Goal: Task Accomplishment & Management: Manage account settings

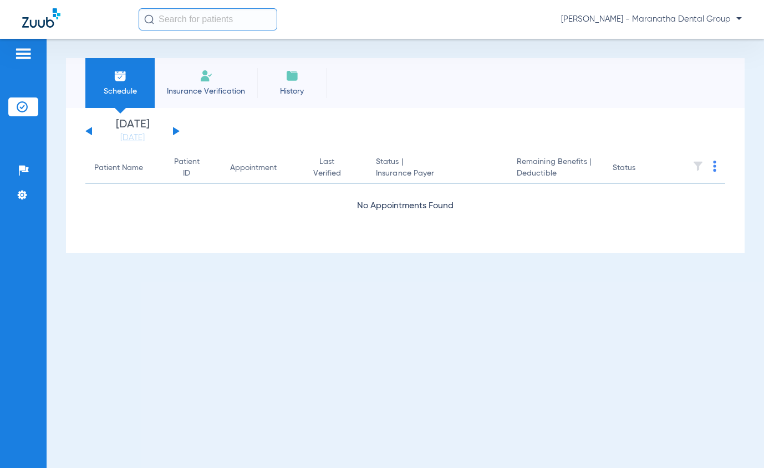
click at [126, 84] on li "Schedule" at bounding box center [119, 83] width 69 height 50
click at [145, 139] on link "[DATE]" at bounding box center [132, 137] width 67 height 11
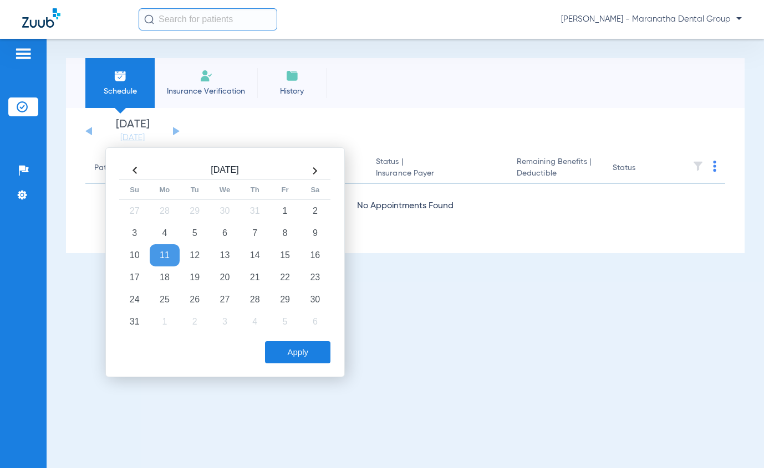
click at [171, 259] on td "11" at bounding box center [165, 255] width 30 height 22
click at [172, 257] on td "11" at bounding box center [165, 255] width 30 height 22
click at [320, 351] on button "Apply" at bounding box center [297, 352] width 65 height 22
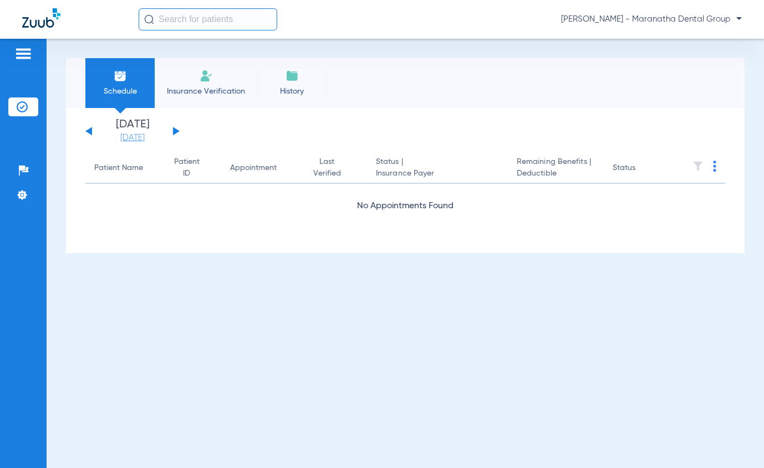
click at [140, 136] on link "[DATE]" at bounding box center [132, 137] width 67 height 11
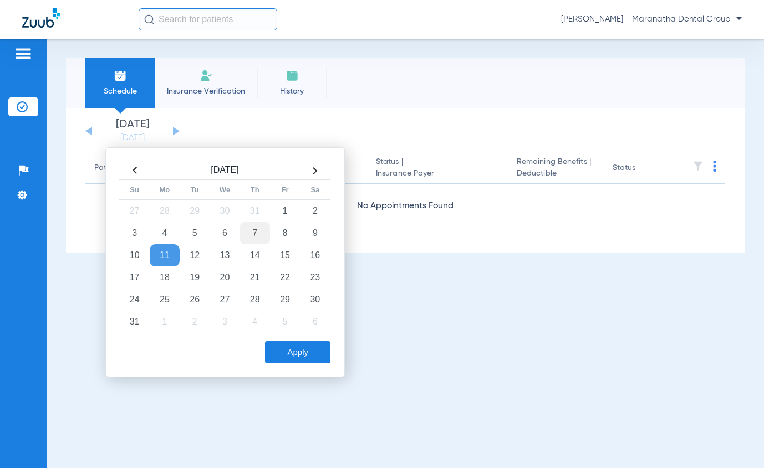
click at [261, 232] on td "7" at bounding box center [255, 233] width 30 height 22
click at [290, 345] on button "Apply" at bounding box center [297, 352] width 65 height 22
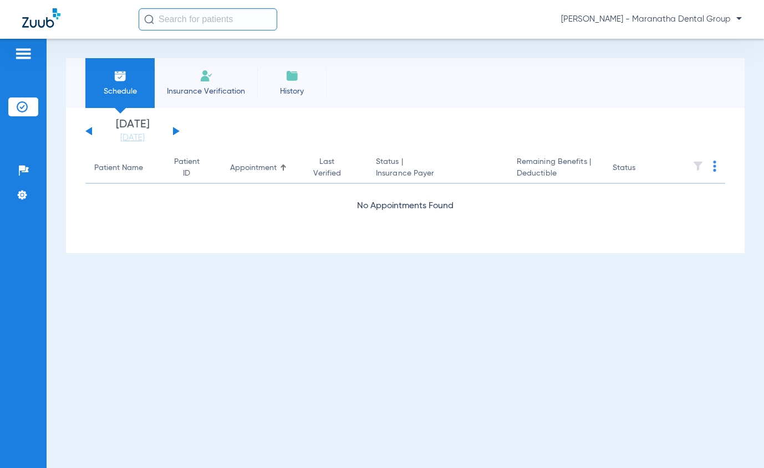
click at [215, 74] on li "Insurance Verification" at bounding box center [206, 83] width 103 height 50
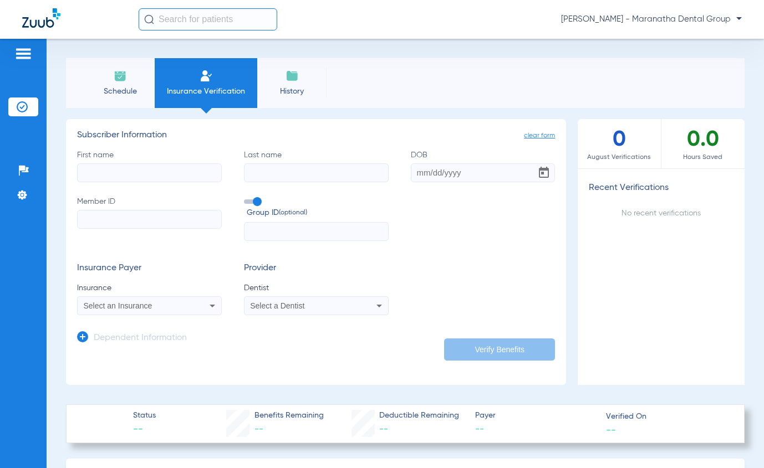
click at [373, 308] on icon at bounding box center [378, 305] width 13 height 13
click at [302, 327] on input "dropdown search" at bounding box center [335, 324] width 186 height 23
click at [111, 90] on div at bounding box center [382, 234] width 764 height 468
click at [112, 88] on span "Schedule" at bounding box center [120, 91] width 53 height 11
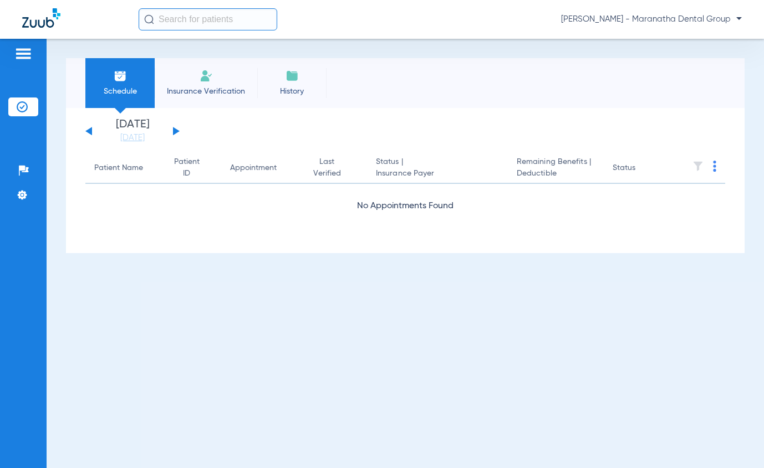
click at [25, 49] on img at bounding box center [23, 53] width 18 height 13
click at [173, 129] on button at bounding box center [176, 131] width 7 height 8
click at [85, 130] on div "Saturday 06-07-2025 Sunday 06-08-2025 Monday 06-09-2025 Tuesday 06-10-2025 Wedn…" at bounding box center [405, 180] width 678 height 145
click at [91, 130] on button at bounding box center [88, 131] width 7 height 8
click at [22, 196] on img at bounding box center [22, 195] width 11 height 11
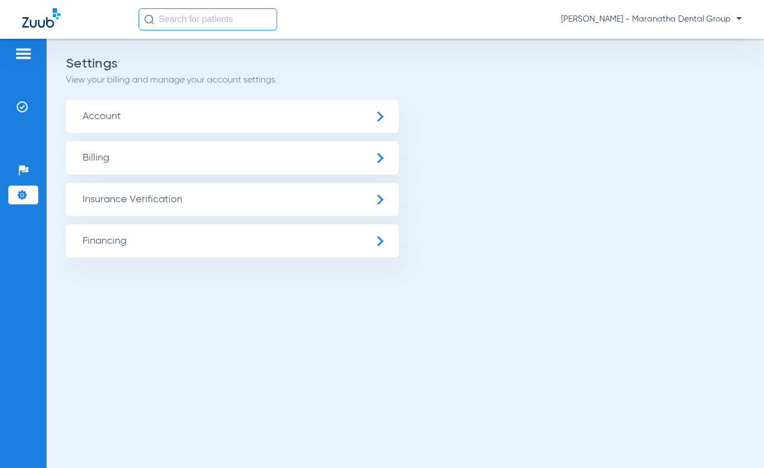
drag, startPoint x: 68, startPoint y: 327, endPoint x: 81, endPoint y: 312, distance: 20.1
click at [78, 317] on div "Settings View your billing and manage your account settings. Account Billing In…" at bounding box center [405, 254] width 717 height 430
click at [24, 50] on img at bounding box center [23, 53] width 18 height 13
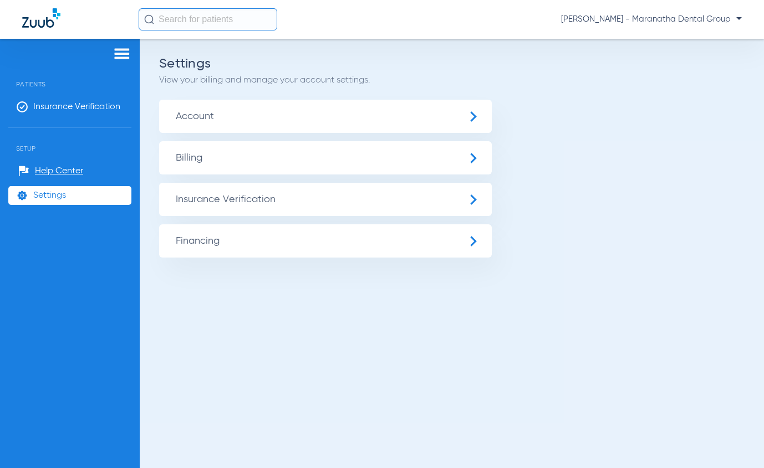
click at [718, 21] on span "[PERSON_NAME] - Maranatha Dental Group" at bounding box center [651, 19] width 181 height 11
click at [700, 22] on div at bounding box center [382, 234] width 764 height 468
click at [198, 110] on span "Account" at bounding box center [325, 116] width 333 height 33
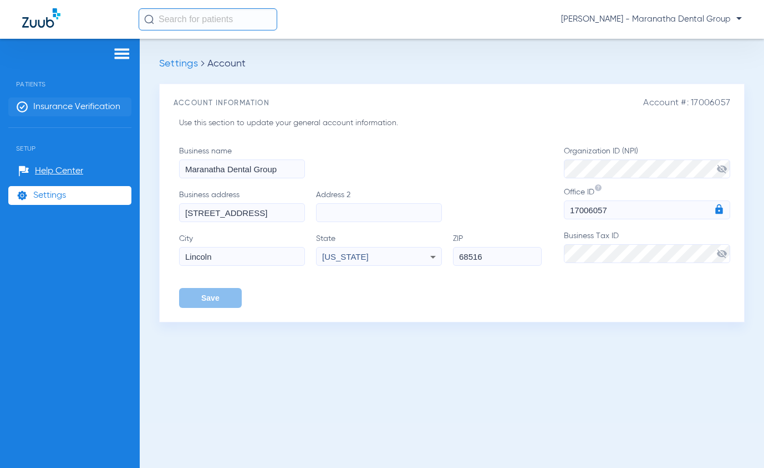
click at [42, 110] on span "Insurance Verification" at bounding box center [76, 106] width 87 height 11
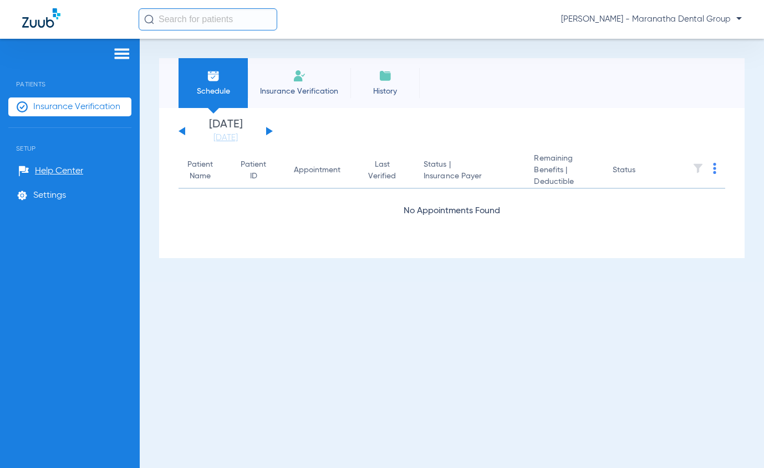
click at [721, 19] on span "[PERSON_NAME] - Maranatha Dental Group" at bounding box center [651, 19] width 181 height 11
click at [717, 38] on span "Log out" at bounding box center [709, 39] width 43 height 8
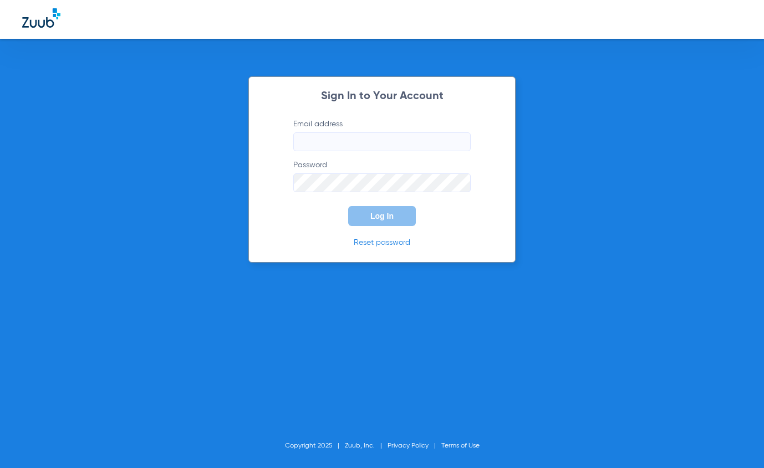
type input "maranathadental@gmail.com"
click at [381, 218] on span "Log In" at bounding box center [381, 216] width 23 height 9
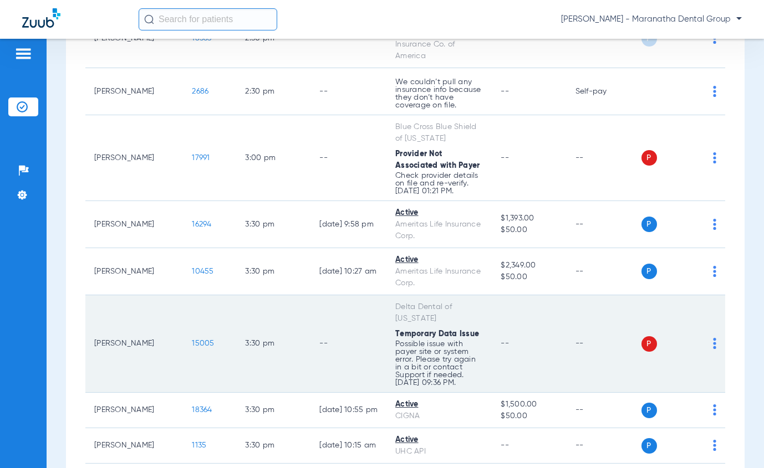
scroll to position [1885, 0]
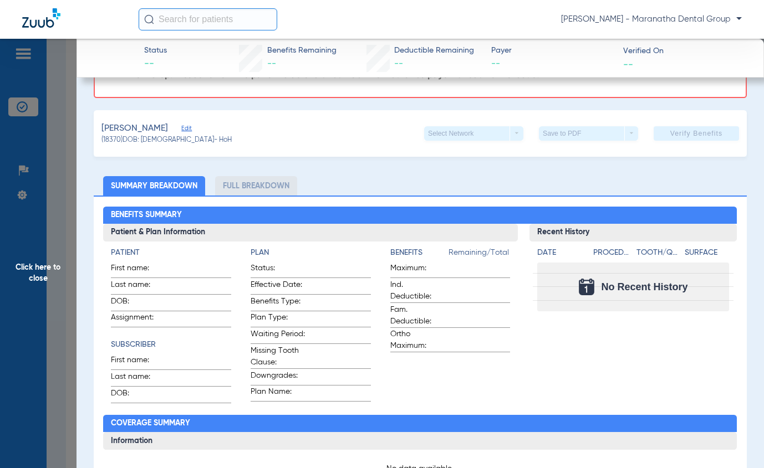
scroll to position [53, 0]
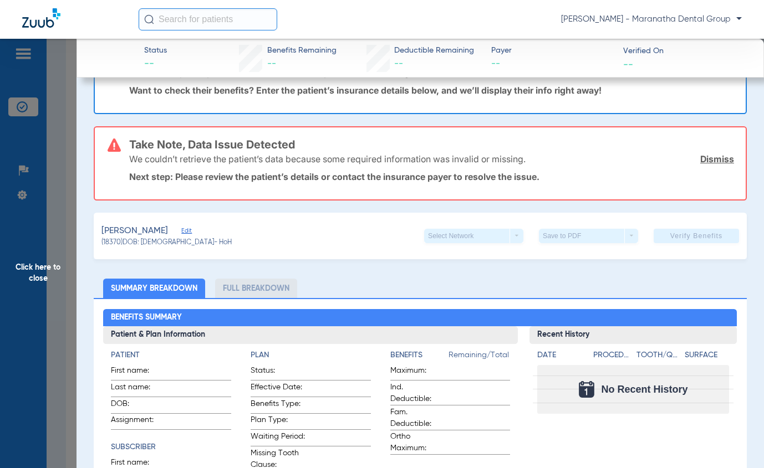
click at [181, 228] on span "Edit" at bounding box center [186, 232] width 10 height 11
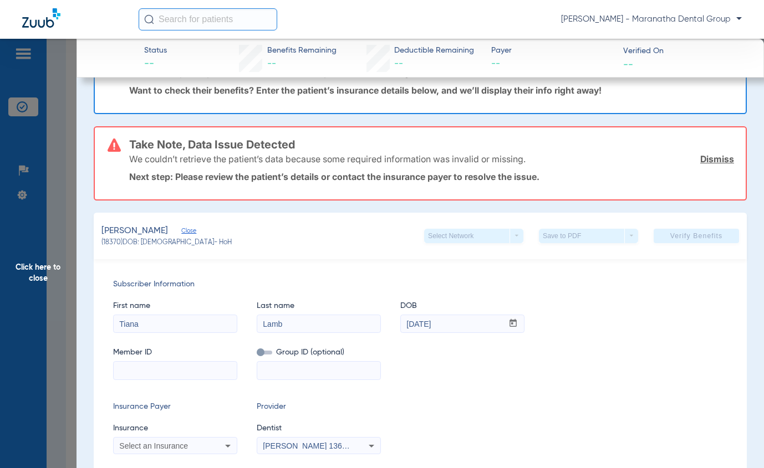
click at [157, 374] on input at bounding box center [175, 371] width 123 height 18
click at [119, 374] on input at bounding box center [175, 371] width 123 height 18
type input "928422024"
click at [274, 369] on input at bounding box center [318, 371] width 123 height 18
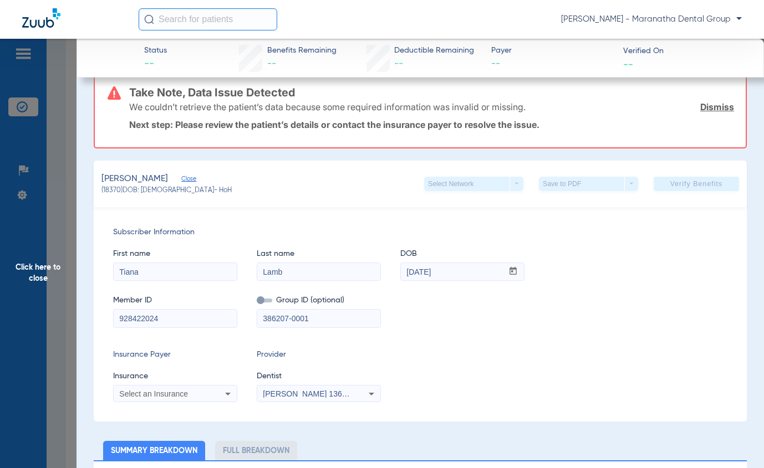
scroll to position [164, 0]
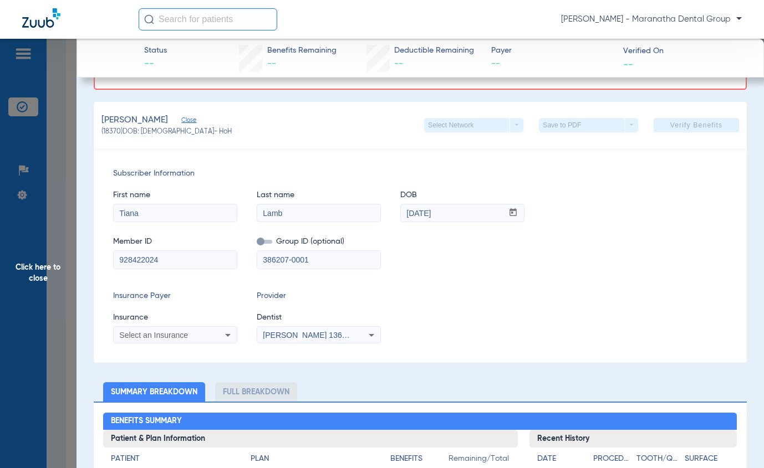
type input "386207-0001"
click at [167, 339] on div "Select an Insurance" at bounding box center [175, 335] width 123 height 13
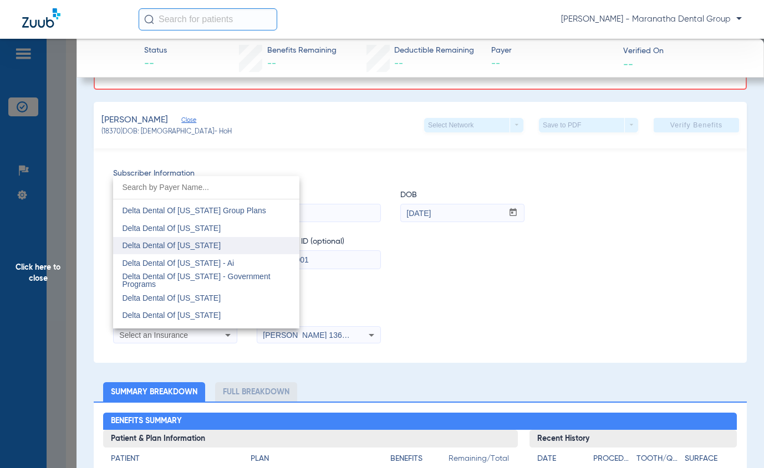
scroll to position [2384, 0]
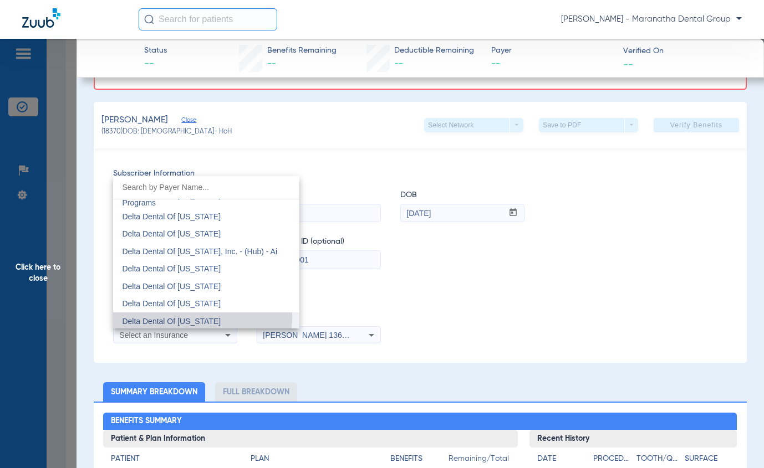
click at [166, 317] on span "Delta Dental Of Minnesota" at bounding box center [171, 321] width 99 height 9
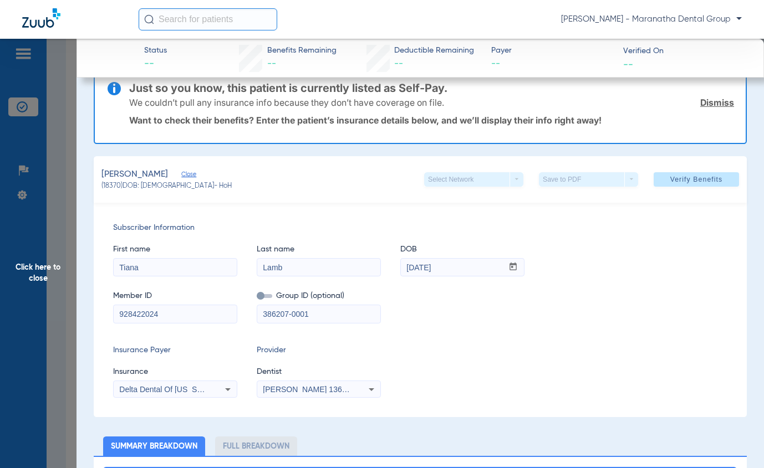
scroll to position [22, 0]
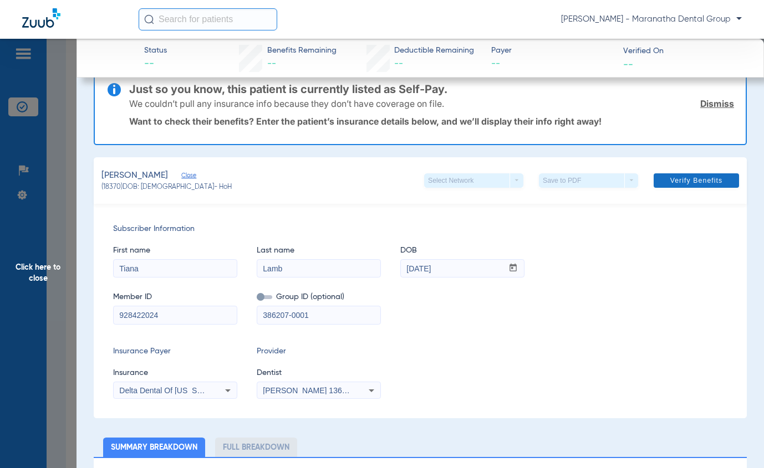
click at [676, 180] on span "Verify Benefits" at bounding box center [696, 180] width 53 height 9
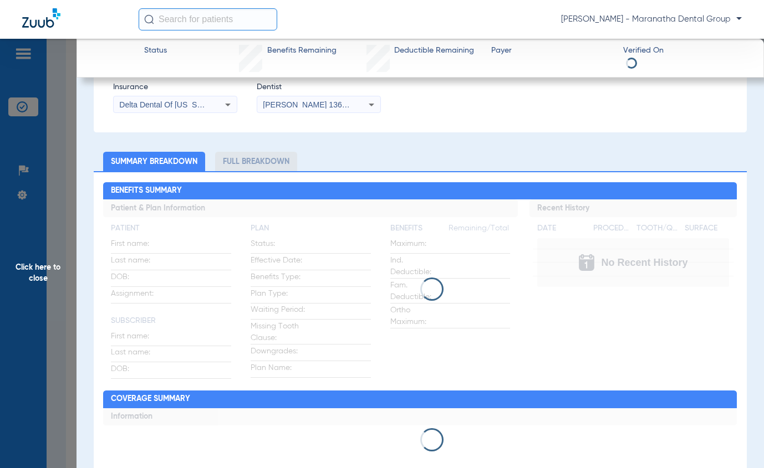
scroll to position [401, 0]
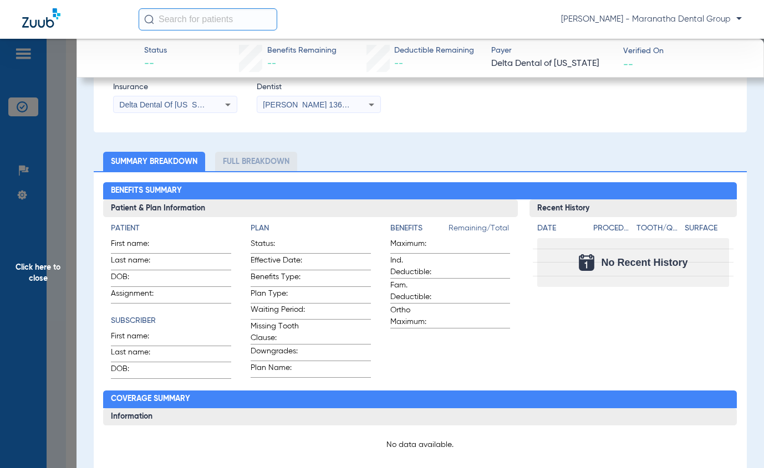
click at [242, 431] on div "No data available." at bounding box center [420, 449] width 634 height 47
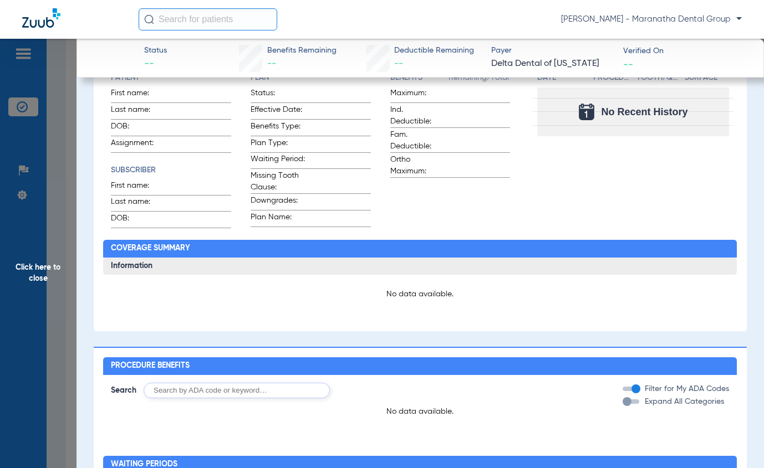
scroll to position [330, 0]
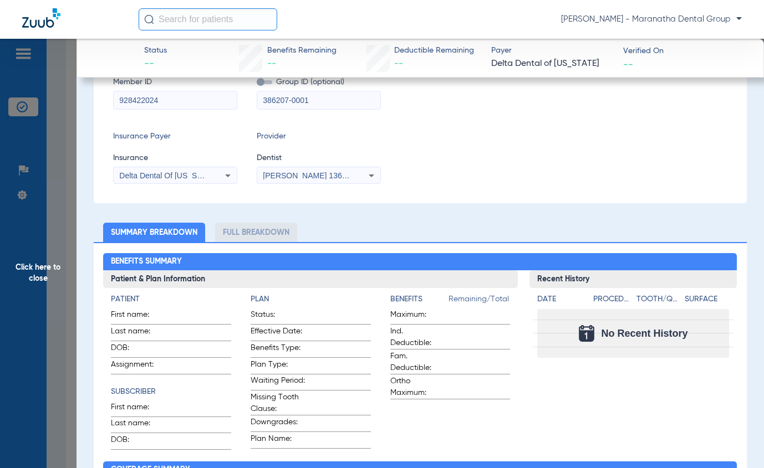
click at [258, 233] on li "Full Breakdown" at bounding box center [256, 232] width 82 height 19
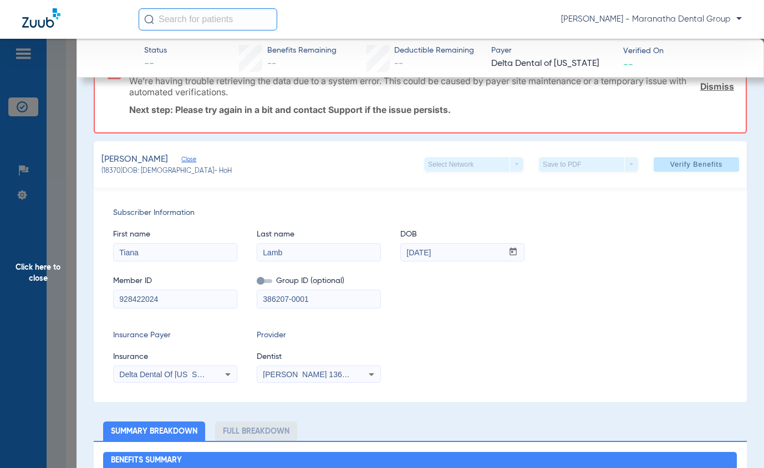
scroll to position [109, 0]
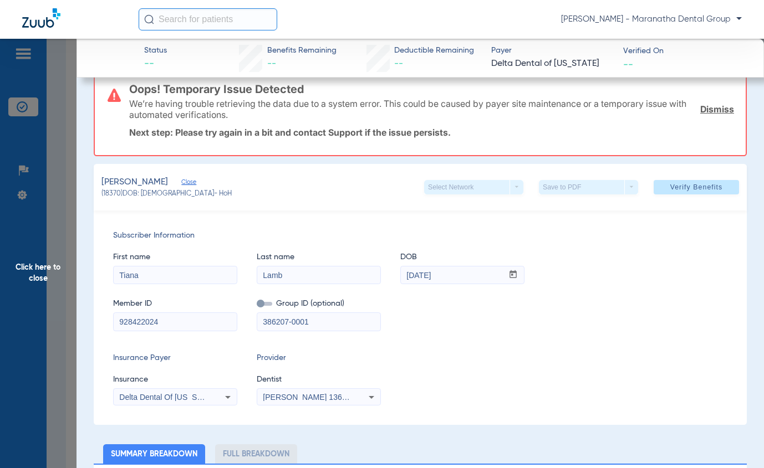
click at [48, 271] on span "Click here to close" at bounding box center [38, 273] width 76 height 468
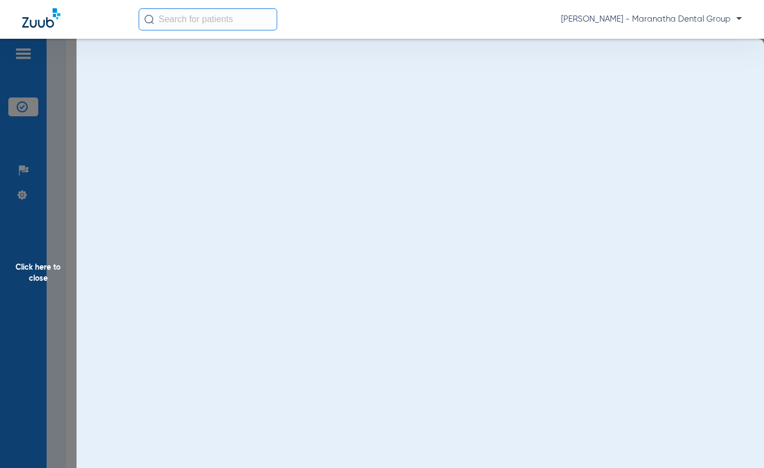
scroll to position [0, 0]
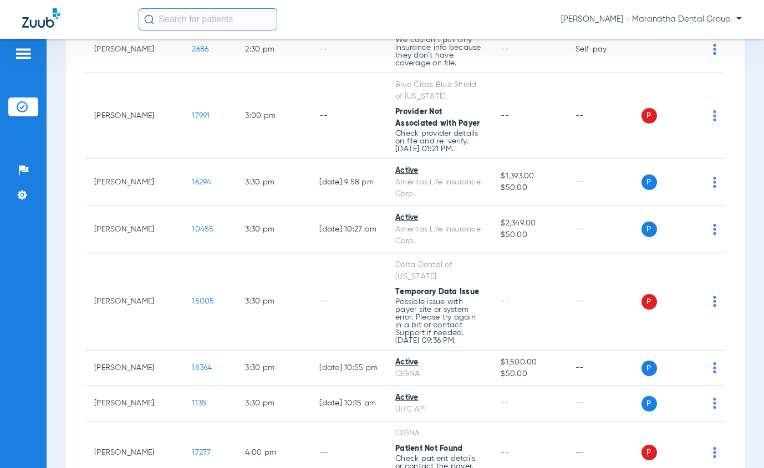
click at [26, 62] on div at bounding box center [23, 55] width 18 height 17
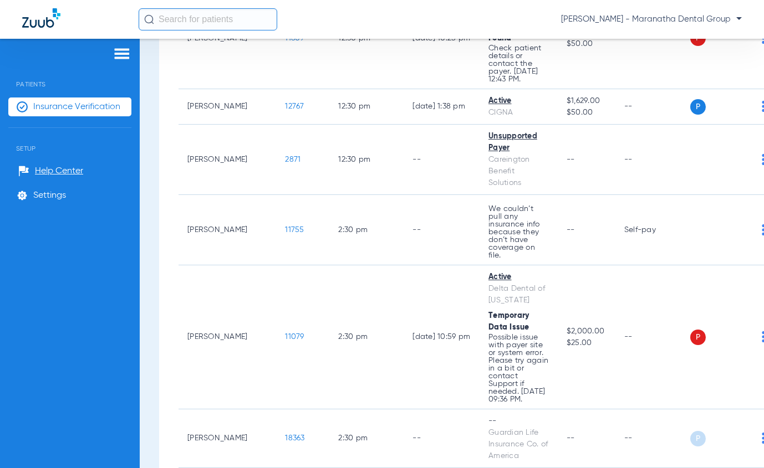
scroll to position [2463, 0]
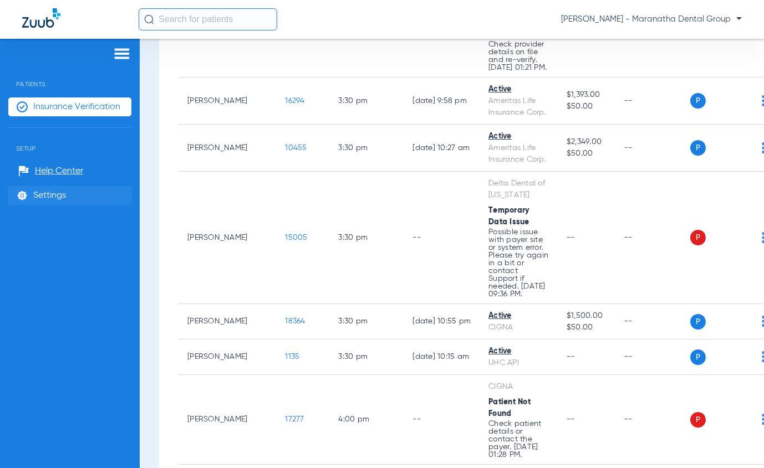
click at [43, 195] on span "Settings" at bounding box center [49, 195] width 33 height 11
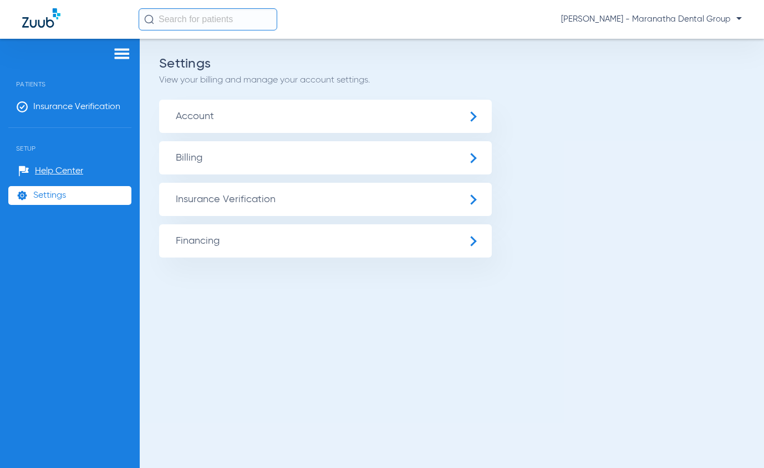
click at [236, 160] on span "Billing" at bounding box center [325, 157] width 333 height 33
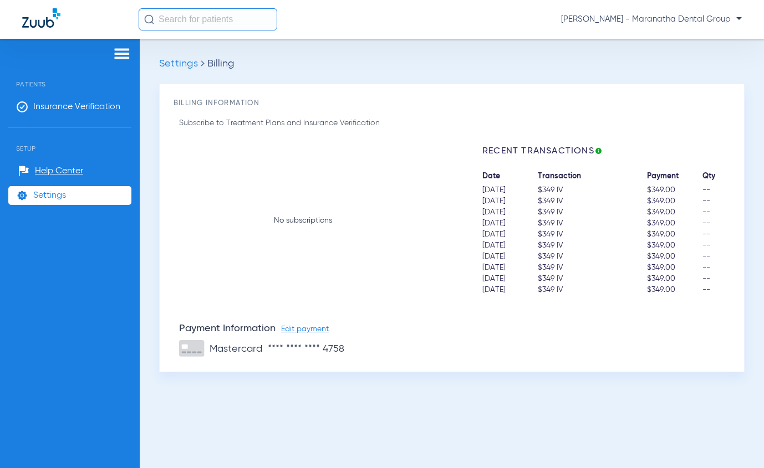
click at [32, 194] on li "Settings" at bounding box center [69, 195] width 123 height 19
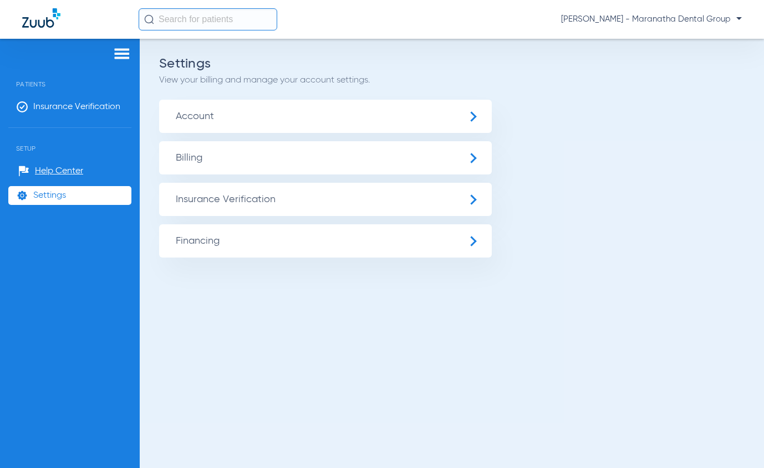
click at [204, 199] on span "Insurance Verification" at bounding box center [325, 199] width 333 height 33
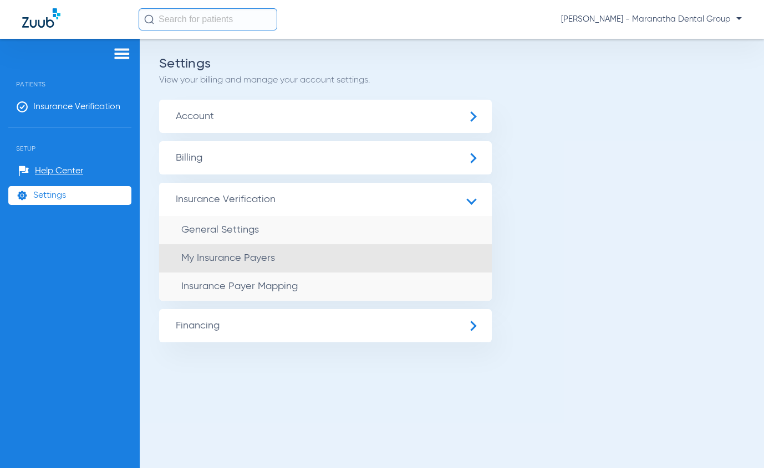
click at [213, 249] on li "My Insurance Payers" at bounding box center [325, 258] width 333 height 28
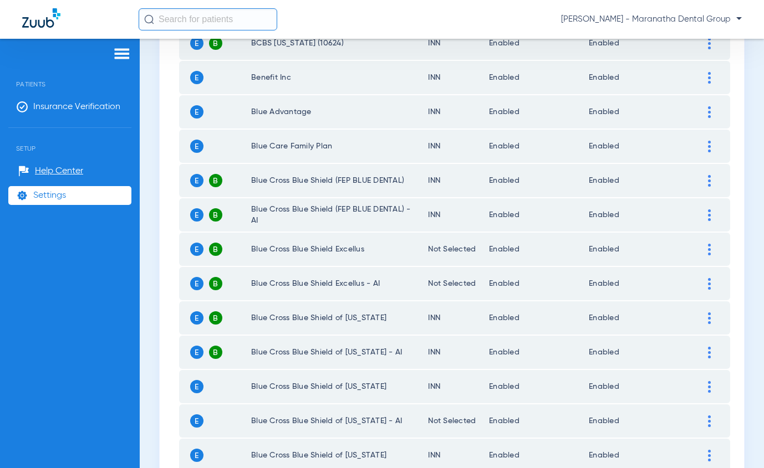
scroll to position [1535, 0]
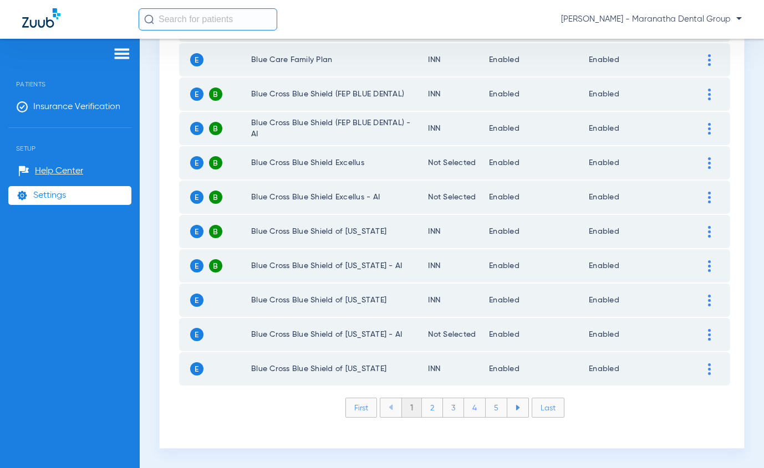
click at [427, 405] on li "2" at bounding box center [432, 408] width 21 height 19
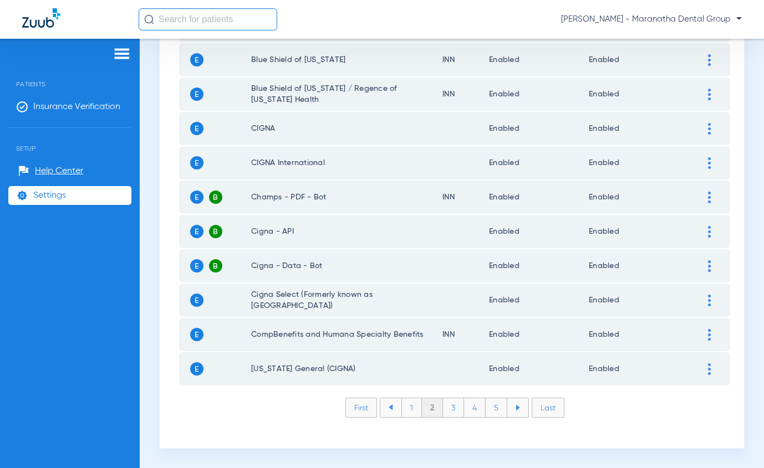
click at [446, 410] on li "3" at bounding box center [453, 408] width 21 height 19
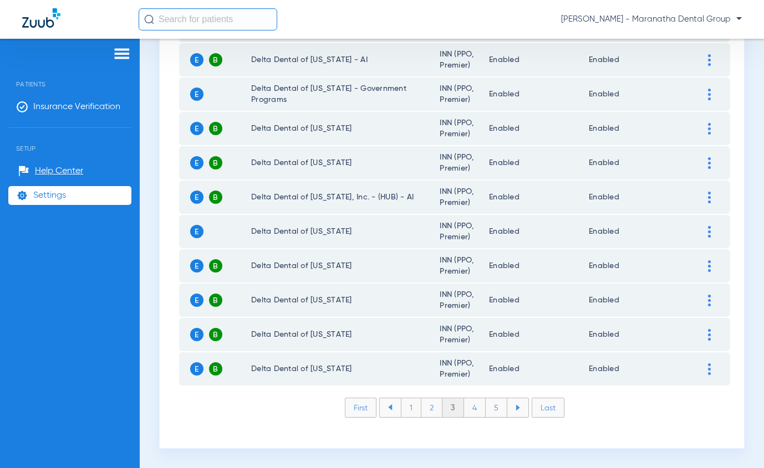
click at [708, 336] on img at bounding box center [709, 335] width 3 height 12
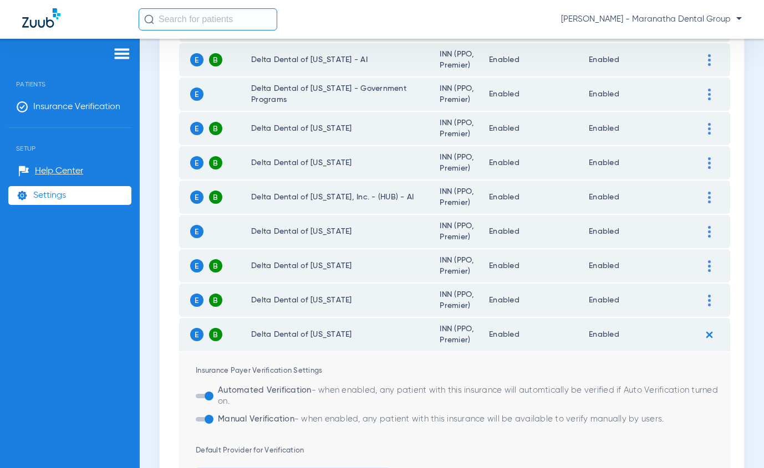
click at [702, 306] on div at bounding box center [709, 301] width 19 height 12
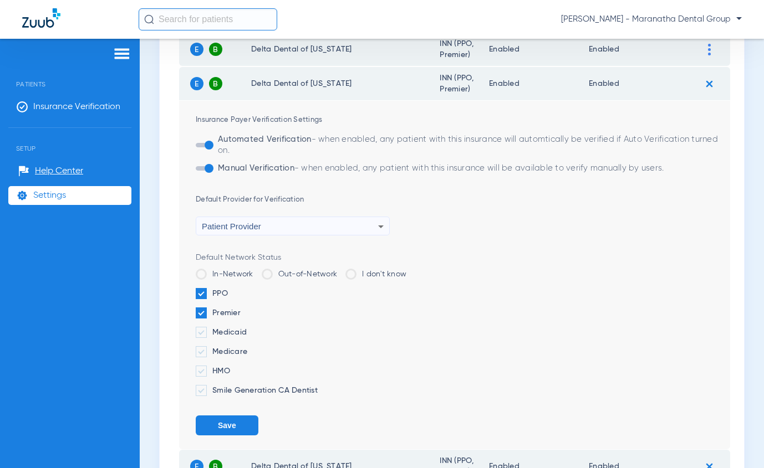
scroll to position [1732, 0]
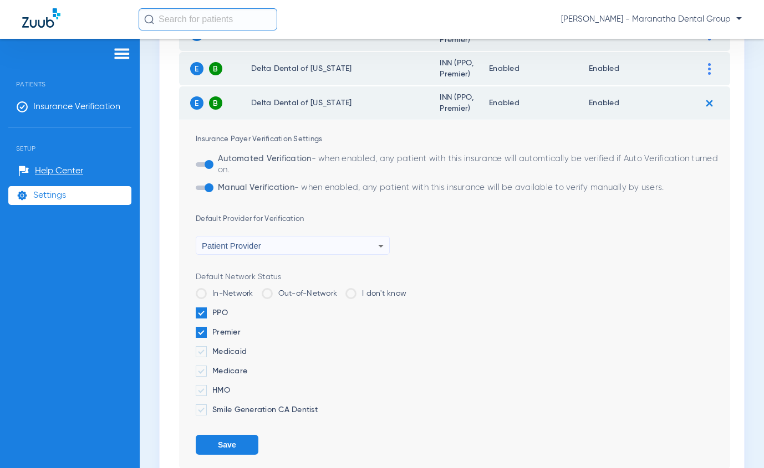
click at [51, 198] on span "Settings" at bounding box center [49, 195] width 33 height 11
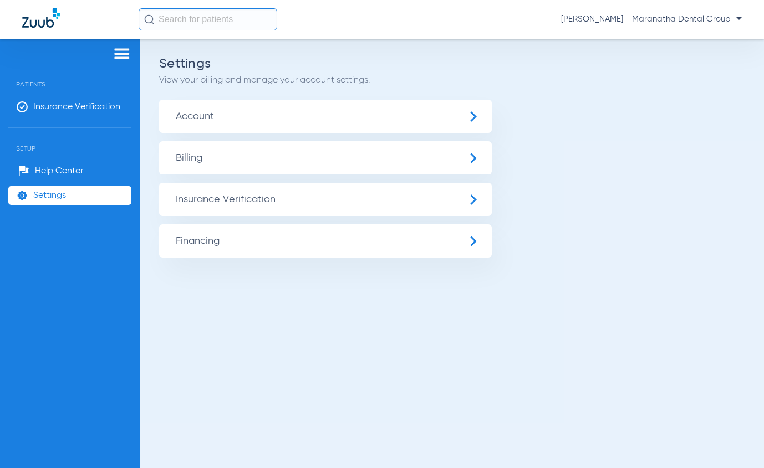
click at [215, 192] on span "Insurance Verification" at bounding box center [325, 199] width 333 height 33
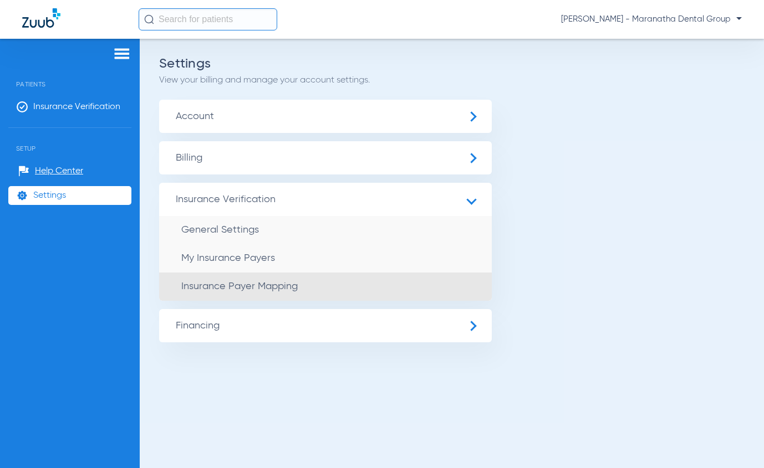
click at [226, 280] on li "Insurance Payer Mapping" at bounding box center [325, 287] width 333 height 28
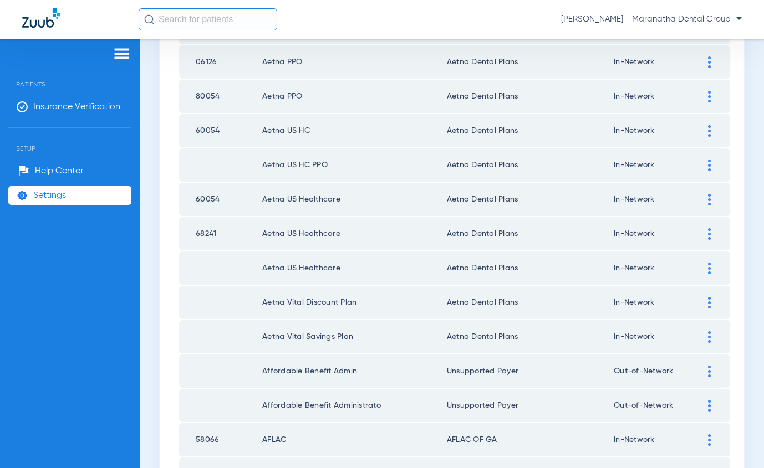
scroll to position [1547, 0]
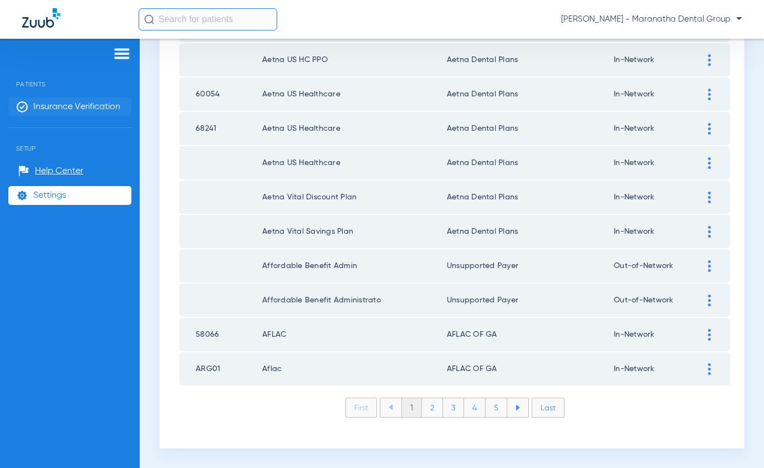
click at [52, 105] on span "Insurance Verification" at bounding box center [76, 106] width 87 height 11
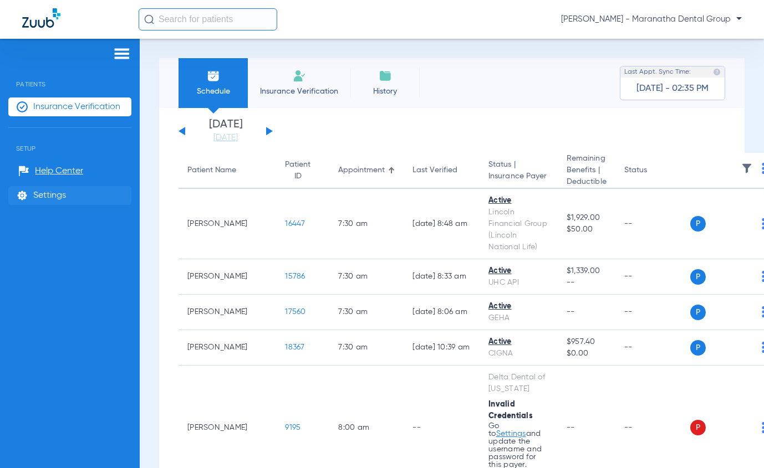
click at [40, 197] on span "Settings" at bounding box center [49, 195] width 33 height 11
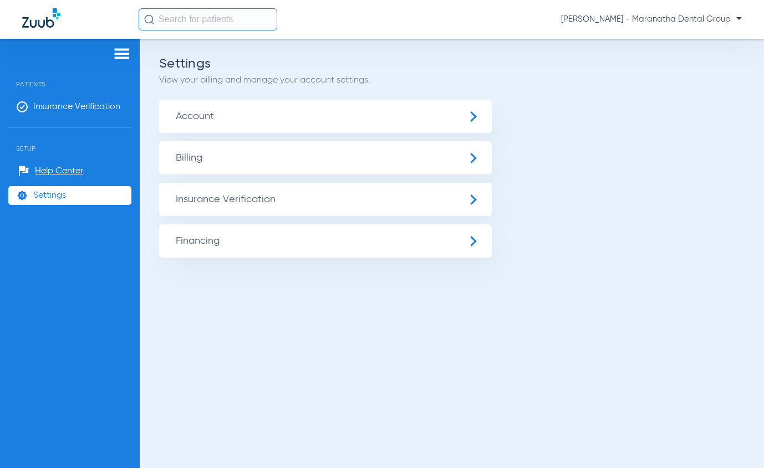
click at [248, 202] on span "Insurance Verification" at bounding box center [325, 199] width 333 height 33
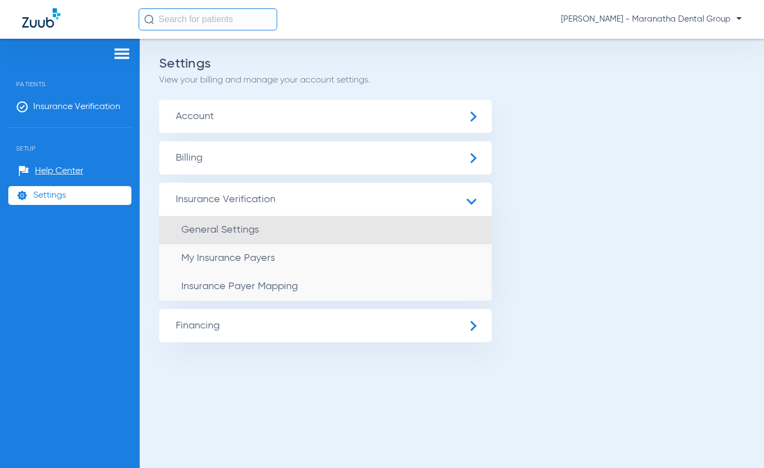
click at [202, 230] on span "General Settings" at bounding box center [220, 230] width 78 height 10
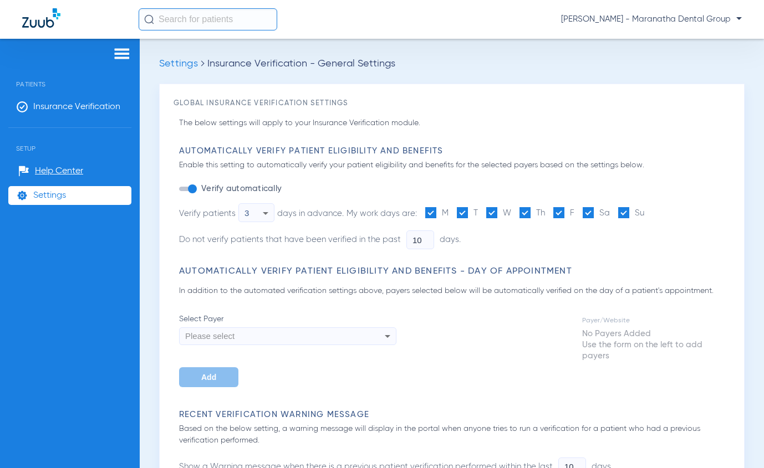
type input "5"
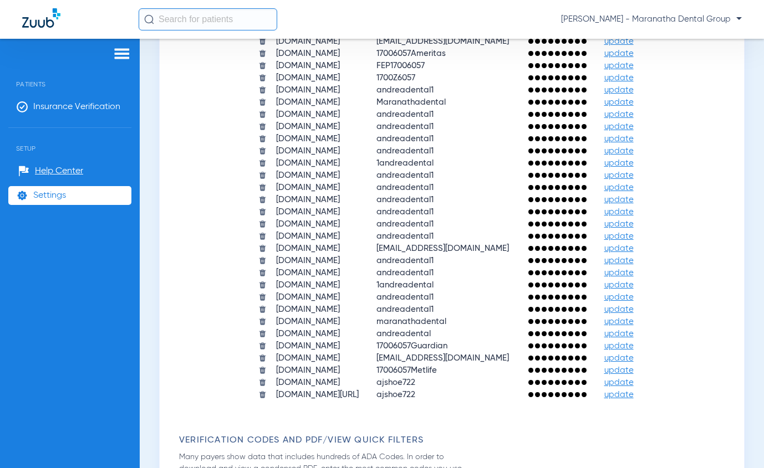
scroll to position [721, 0]
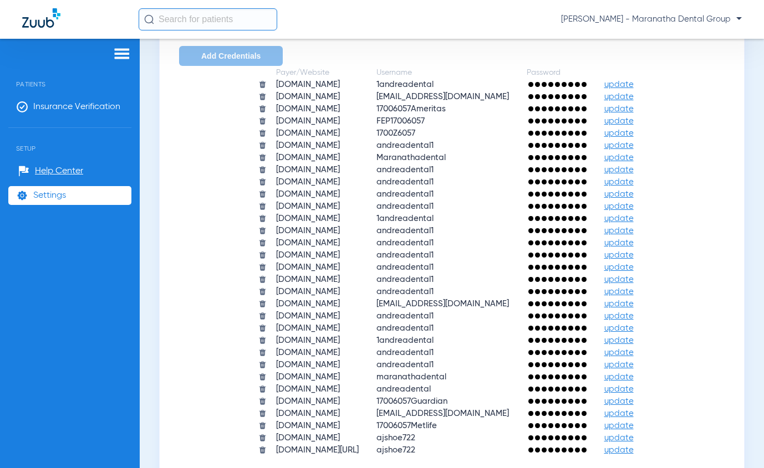
click at [634, 314] on span "update" at bounding box center [618, 316] width 29 height 8
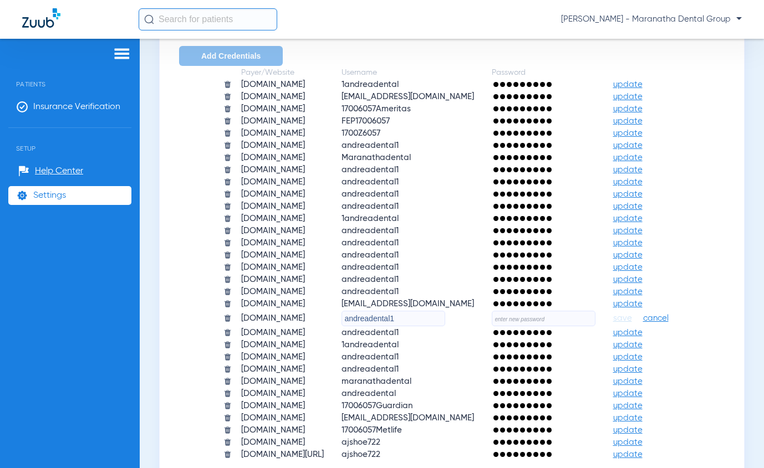
click at [540, 320] on input "text" at bounding box center [544, 319] width 104 height 16
type input "Sonic6six!"
click at [632, 322] on span "save" at bounding box center [622, 319] width 19 height 10
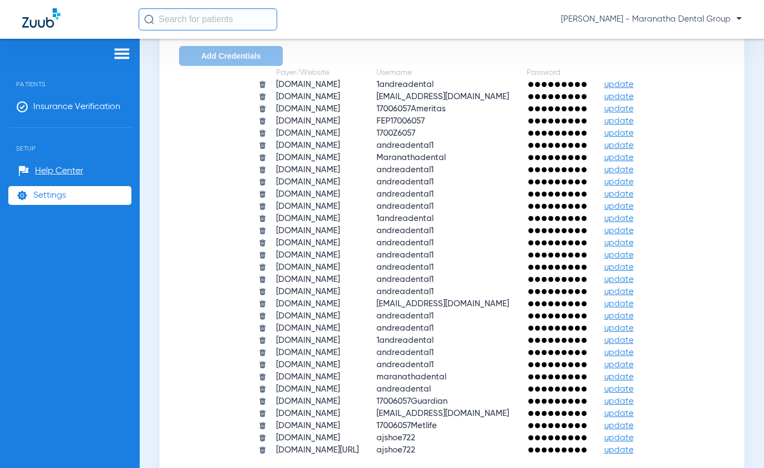
click at [432, 328] on td "andreadental1" at bounding box center [442, 328] width 149 height 11
click at [424, 328] on span "andreadental1" at bounding box center [404, 328] width 57 height 8
click at [634, 326] on span "update" at bounding box center [618, 328] width 29 height 8
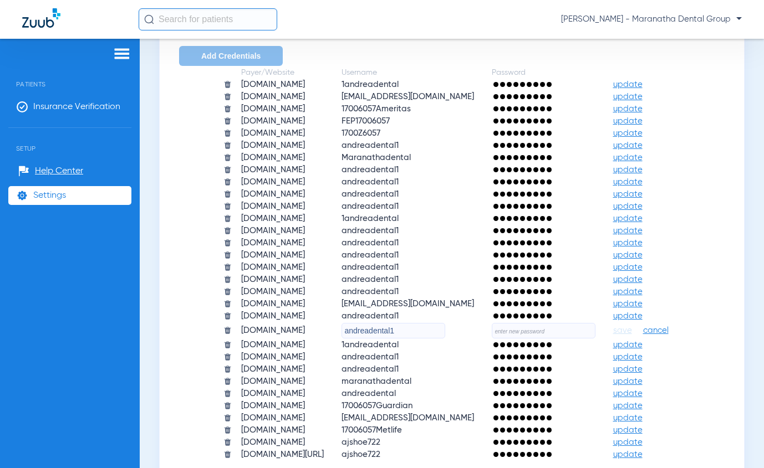
drag, startPoint x: 381, startPoint y: 331, endPoint x: 341, endPoint y: 333, distance: 40.0
click at [341, 333] on td "andreadental1" at bounding box center [407, 331] width 149 height 16
type input "loridental88"
click at [551, 337] on input "text" at bounding box center [544, 331] width 104 height 16
type input "Sonic1one!"
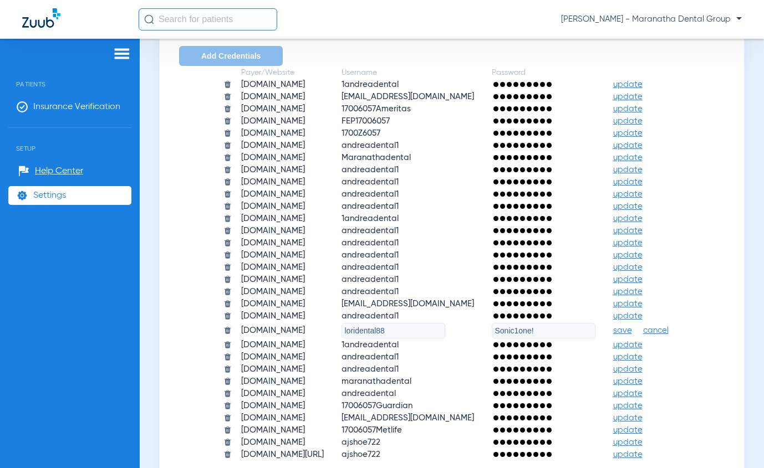
click at [632, 331] on span "save" at bounding box center [622, 331] width 19 height 10
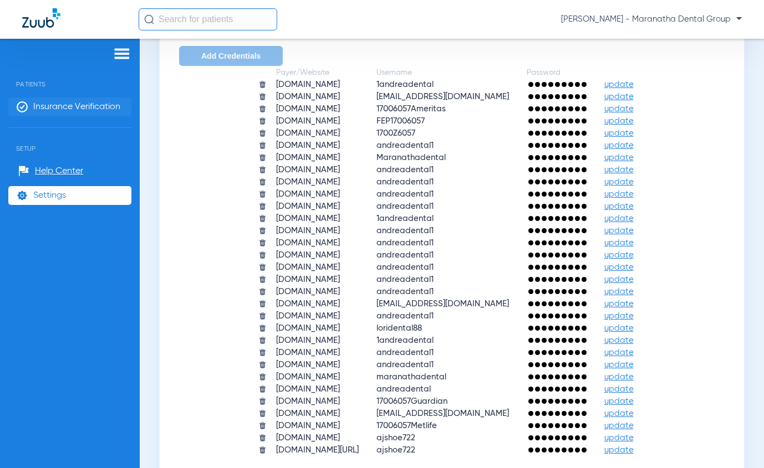
click at [72, 100] on li "Insurance Verification" at bounding box center [69, 107] width 123 height 19
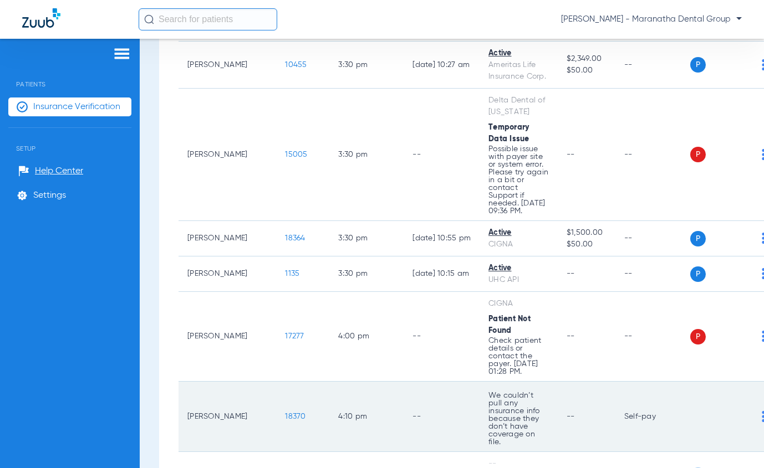
scroll to position [2550, 0]
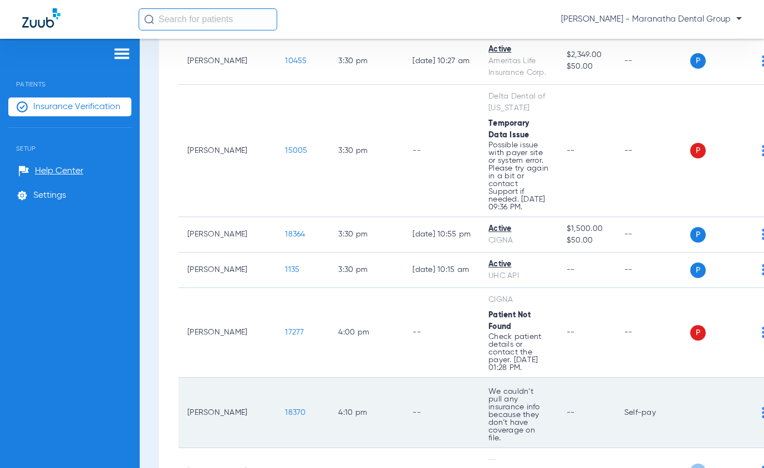
click at [285, 409] on span "18370" at bounding box center [295, 413] width 21 height 8
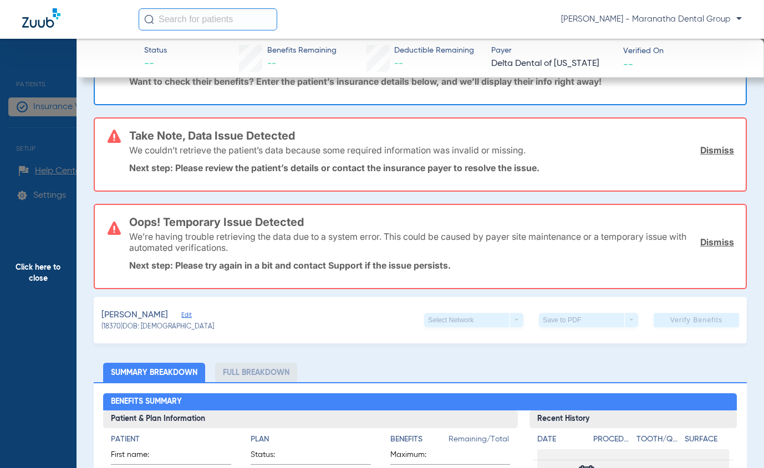
scroll to position [166, 0]
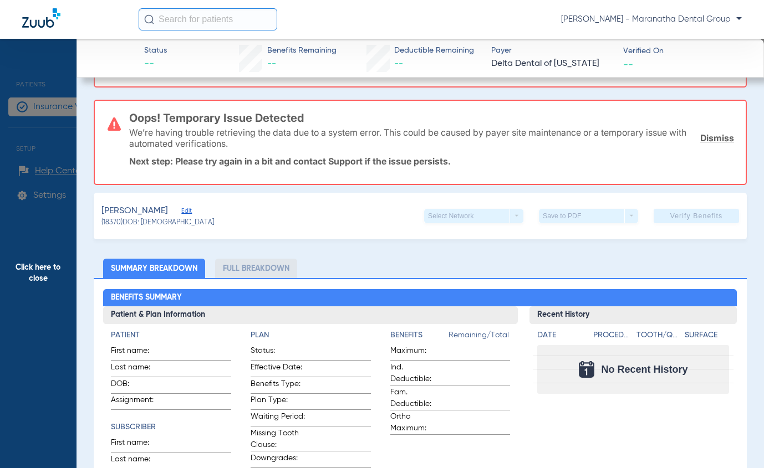
click at [181, 212] on span "Edit" at bounding box center [186, 212] width 10 height 11
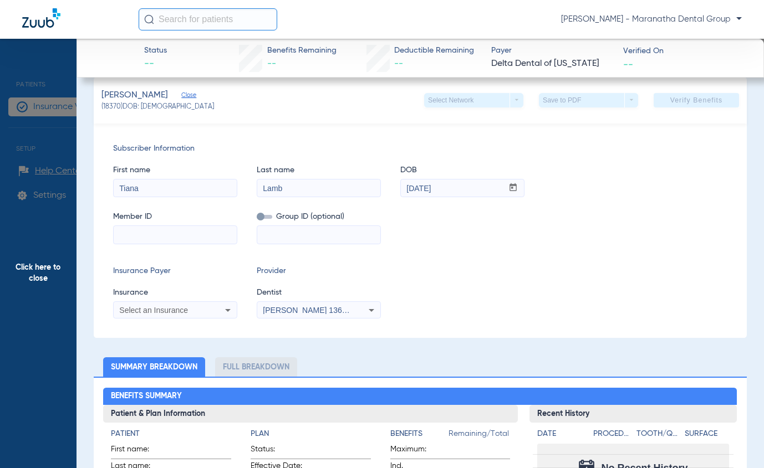
scroll to position [277, 0]
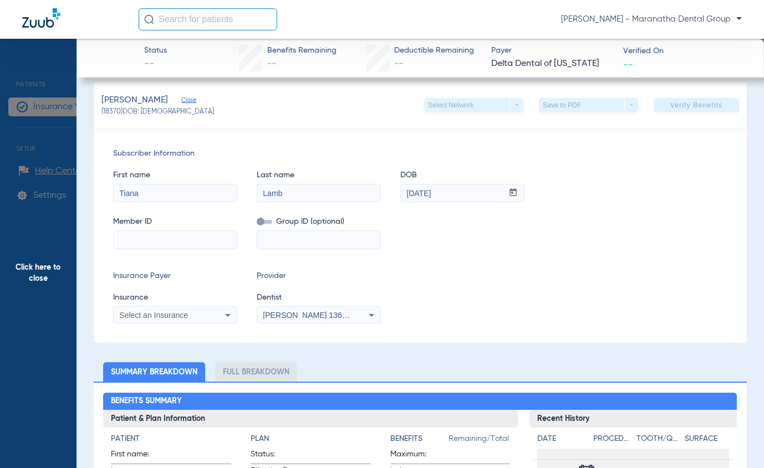
click at [176, 243] on input at bounding box center [175, 240] width 123 height 18
type input "928422024"
click at [286, 238] on input at bounding box center [318, 240] width 123 height 18
type input "386207"
click at [221, 316] on icon at bounding box center [227, 315] width 13 height 13
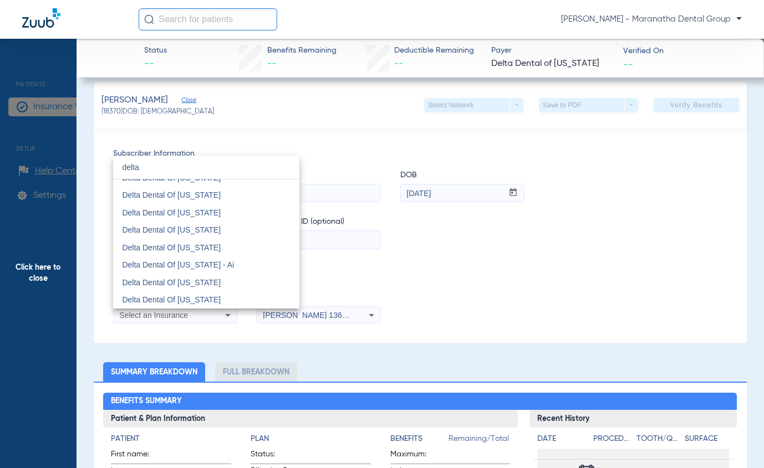
scroll to position [665, 0]
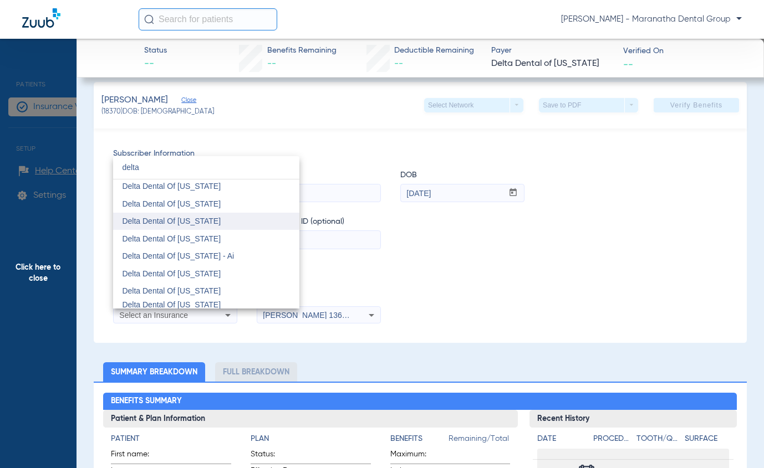
type input "delta"
click at [193, 224] on span "Delta Dental Of Minnesota" at bounding box center [171, 221] width 99 height 9
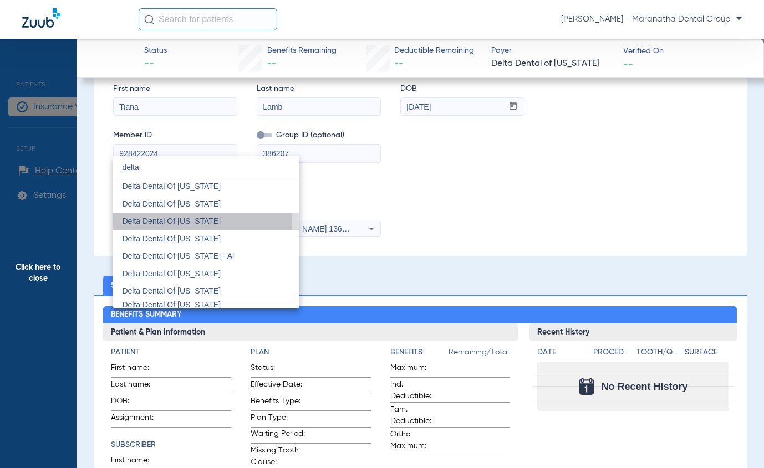
scroll to position [191, 0]
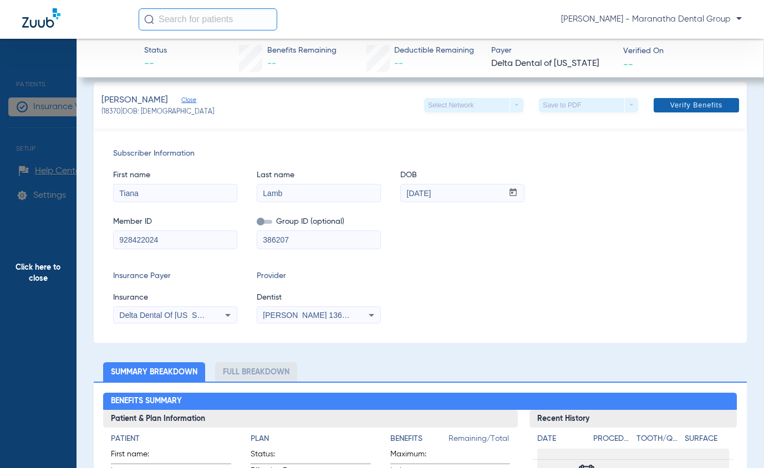
click at [670, 106] on span "Verify Benefits" at bounding box center [696, 105] width 53 height 9
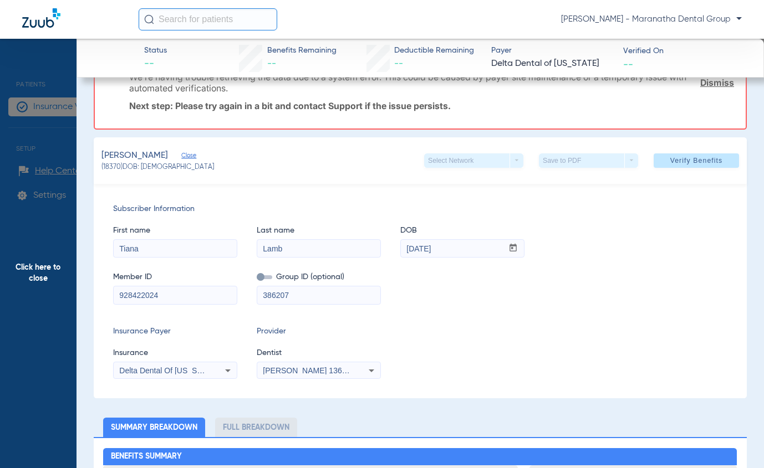
scroll to position [0, 0]
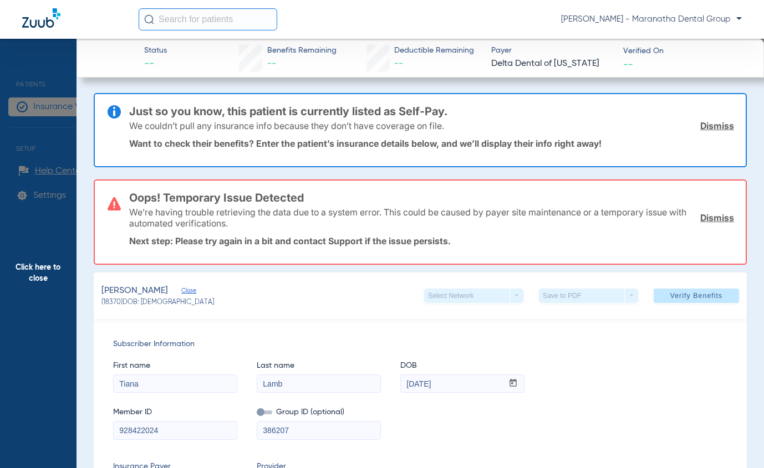
click at [711, 127] on link "Dismiss" at bounding box center [717, 125] width 34 height 11
